Goal: Task Accomplishment & Management: Use online tool/utility

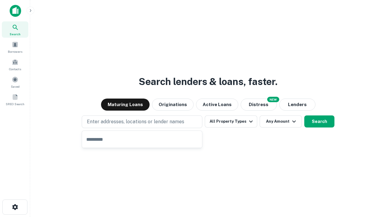
type input "**********"
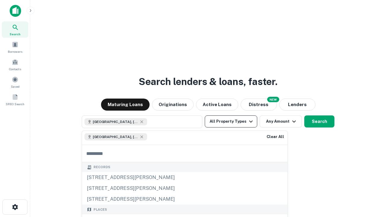
click at [231, 121] on button "All Property Types" at bounding box center [231, 121] width 52 height 12
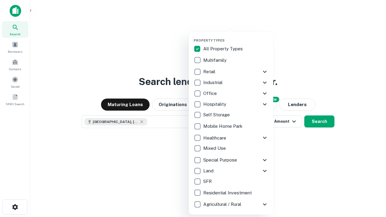
click at [236, 36] on button "button" at bounding box center [235, 36] width 84 height 0
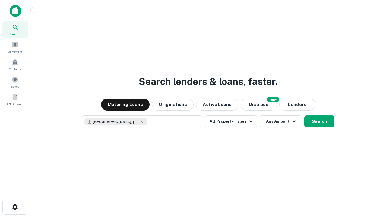
scroll to position [10, 0]
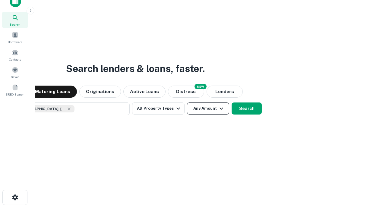
click at [187, 102] on button "Any Amount" at bounding box center [208, 108] width 42 height 12
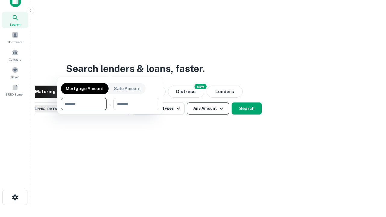
scroll to position [43, 171]
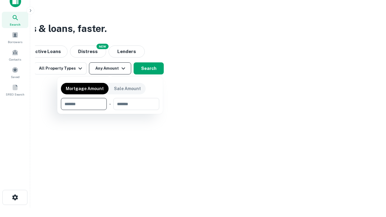
type input "*******"
click at [110, 110] on button "button" at bounding box center [110, 110] width 98 height 0
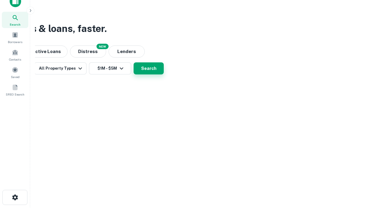
click at [164, 74] on button "Search" at bounding box center [148, 68] width 30 height 12
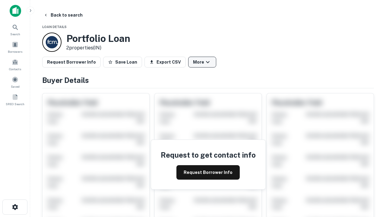
click at [202, 62] on button "More" at bounding box center [202, 62] width 28 height 11
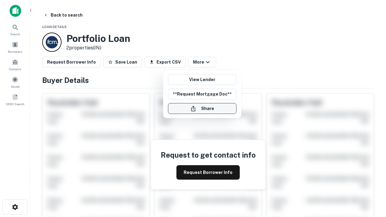
click at [202, 108] on button "Share" at bounding box center [202, 108] width 68 height 11
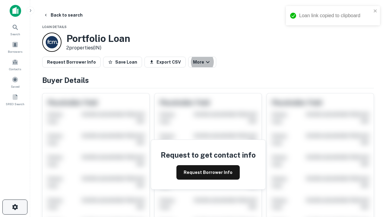
click at [15, 207] on icon "button" at bounding box center [14, 206] width 7 height 7
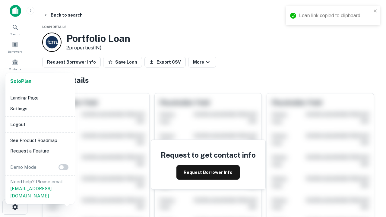
click at [40, 124] on li "Logout" at bounding box center [40, 124] width 64 height 11
